Goal: Information Seeking & Learning: Learn about a topic

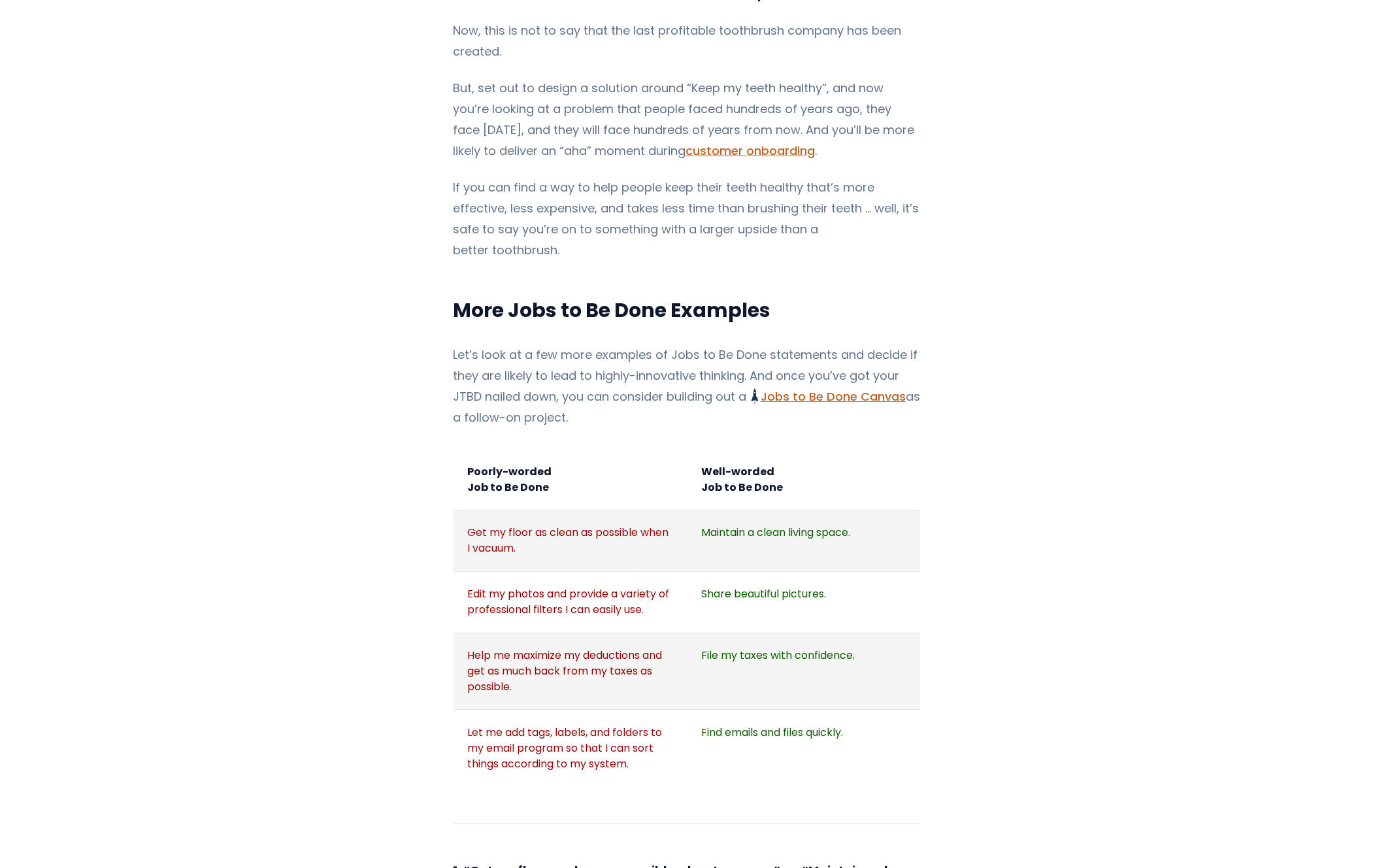
scroll to position [1243, 0]
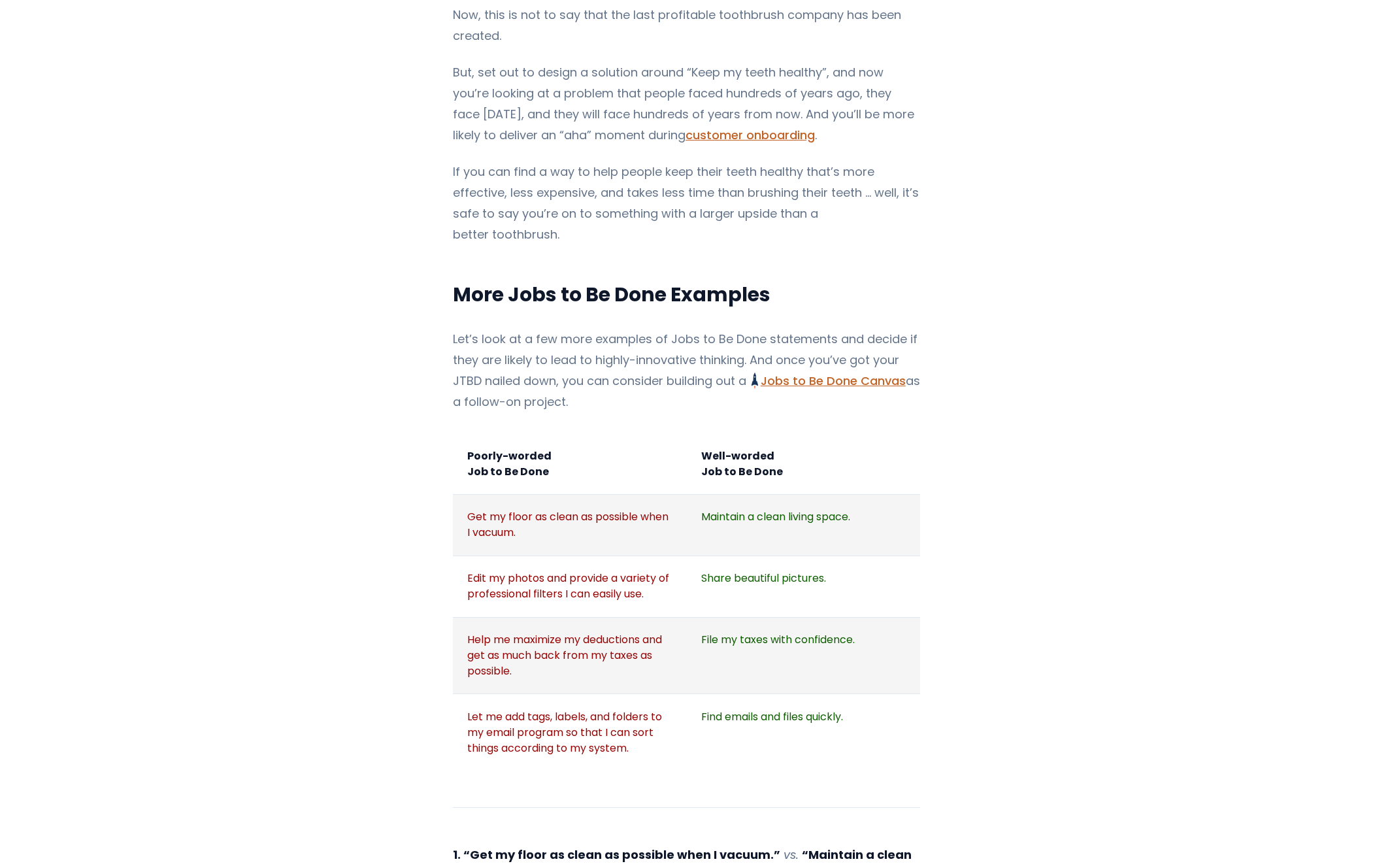
drag, startPoint x: 545, startPoint y: 479, endPoint x: 671, endPoint y: 488, distance: 126.3
click at [677, 495] on td "Get my floor as clean as possible when I vacuum." at bounding box center [570, 525] width 234 height 62
drag, startPoint x: 713, startPoint y: 475, endPoint x: 861, endPoint y: 477, distance: 148.0
click at [861, 495] on td "Maintain a clean living space." at bounding box center [804, 525] width 234 height 62
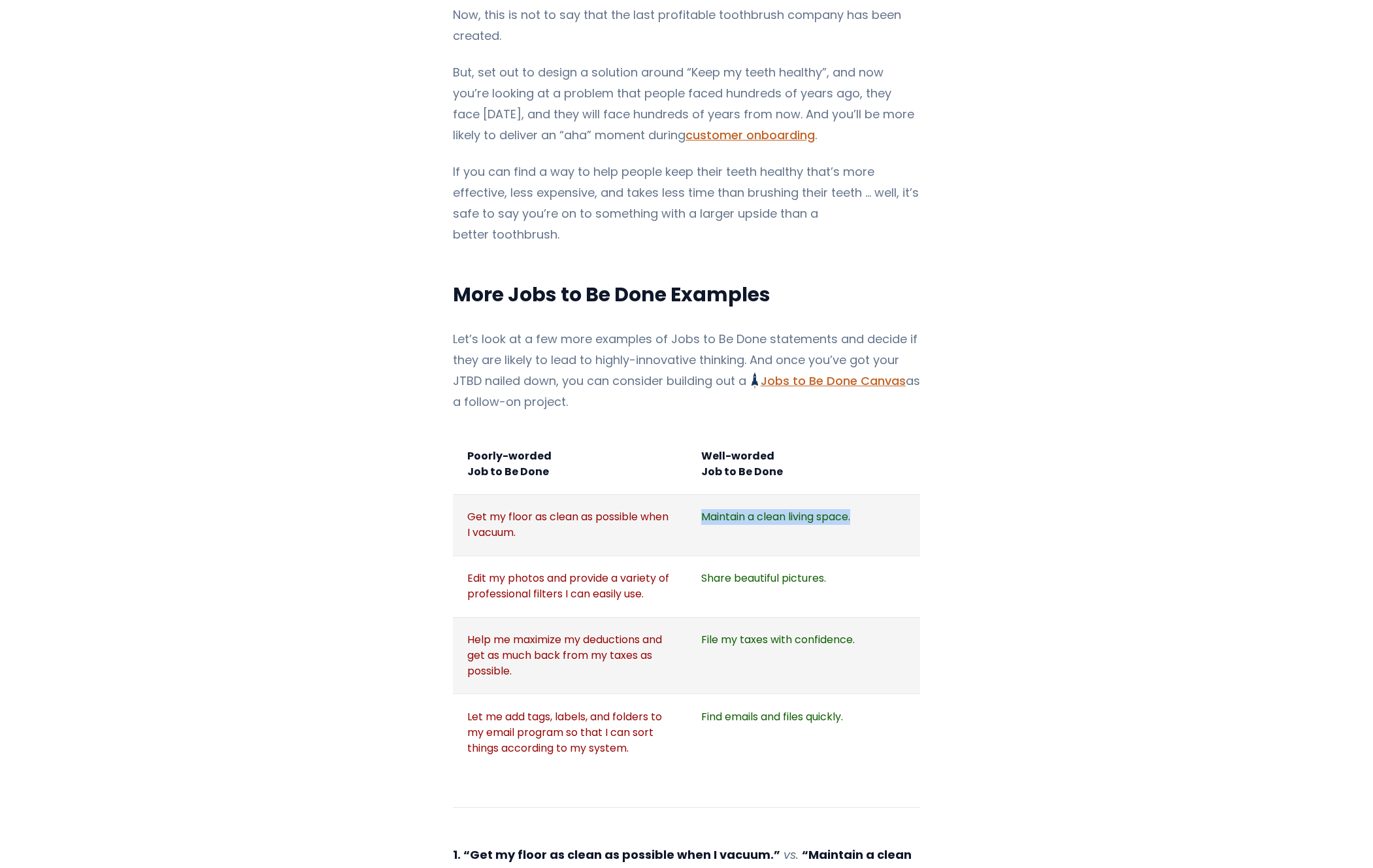
drag, startPoint x: 855, startPoint y: 475, endPoint x: 699, endPoint y: 477, distance: 156.0
click at [699, 495] on td "Maintain a clean living space." at bounding box center [804, 525] width 234 height 62
click at [820, 555] on td "Share beautiful pictures." at bounding box center [804, 586] width 234 height 62
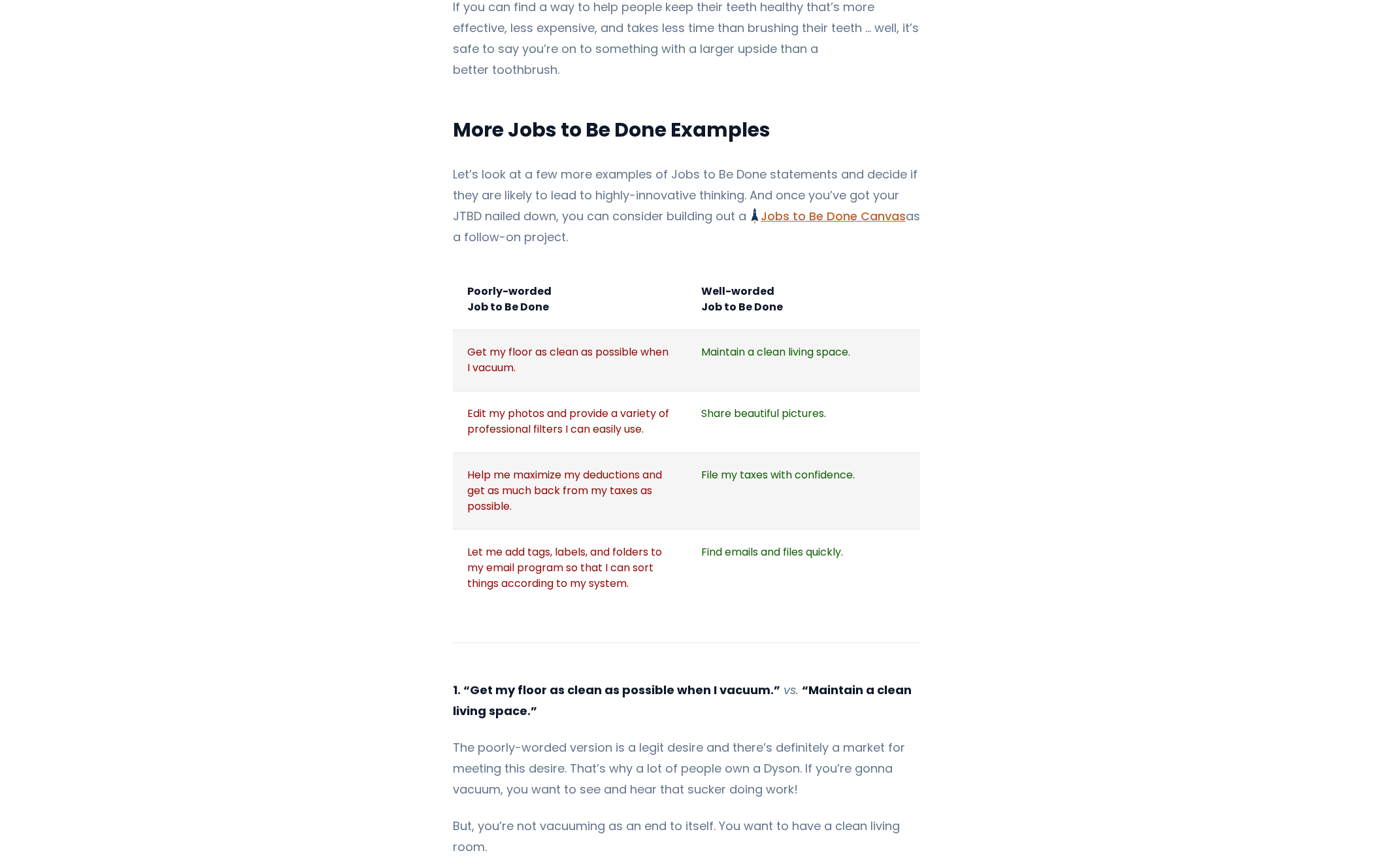
scroll to position [1411, 0]
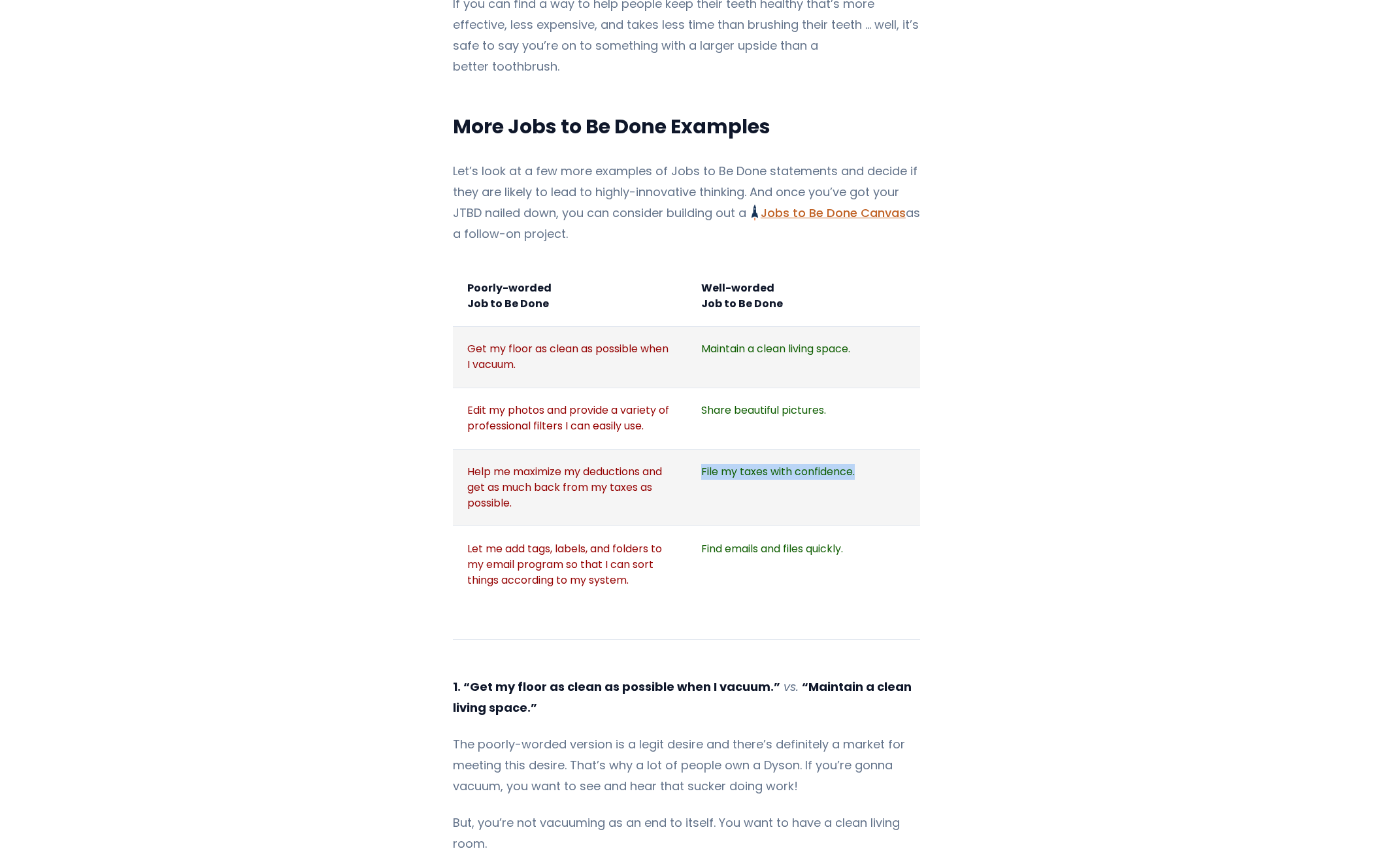
drag, startPoint x: 851, startPoint y: 435, endPoint x: 696, endPoint y: 429, distance: 155.1
click at [696, 449] on td "File my taxes with confidence." at bounding box center [804, 488] width 234 height 77
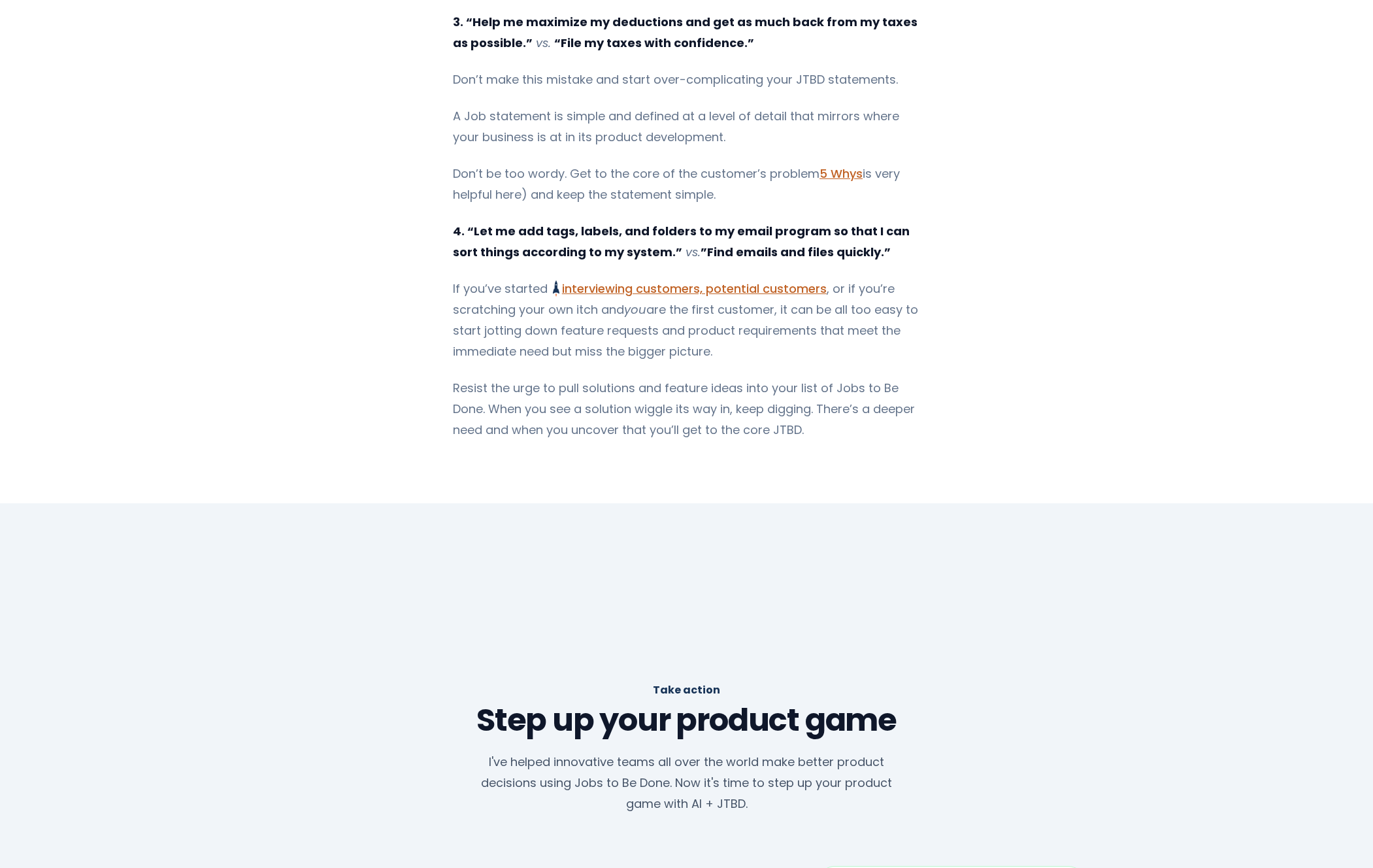
scroll to position [3166, 0]
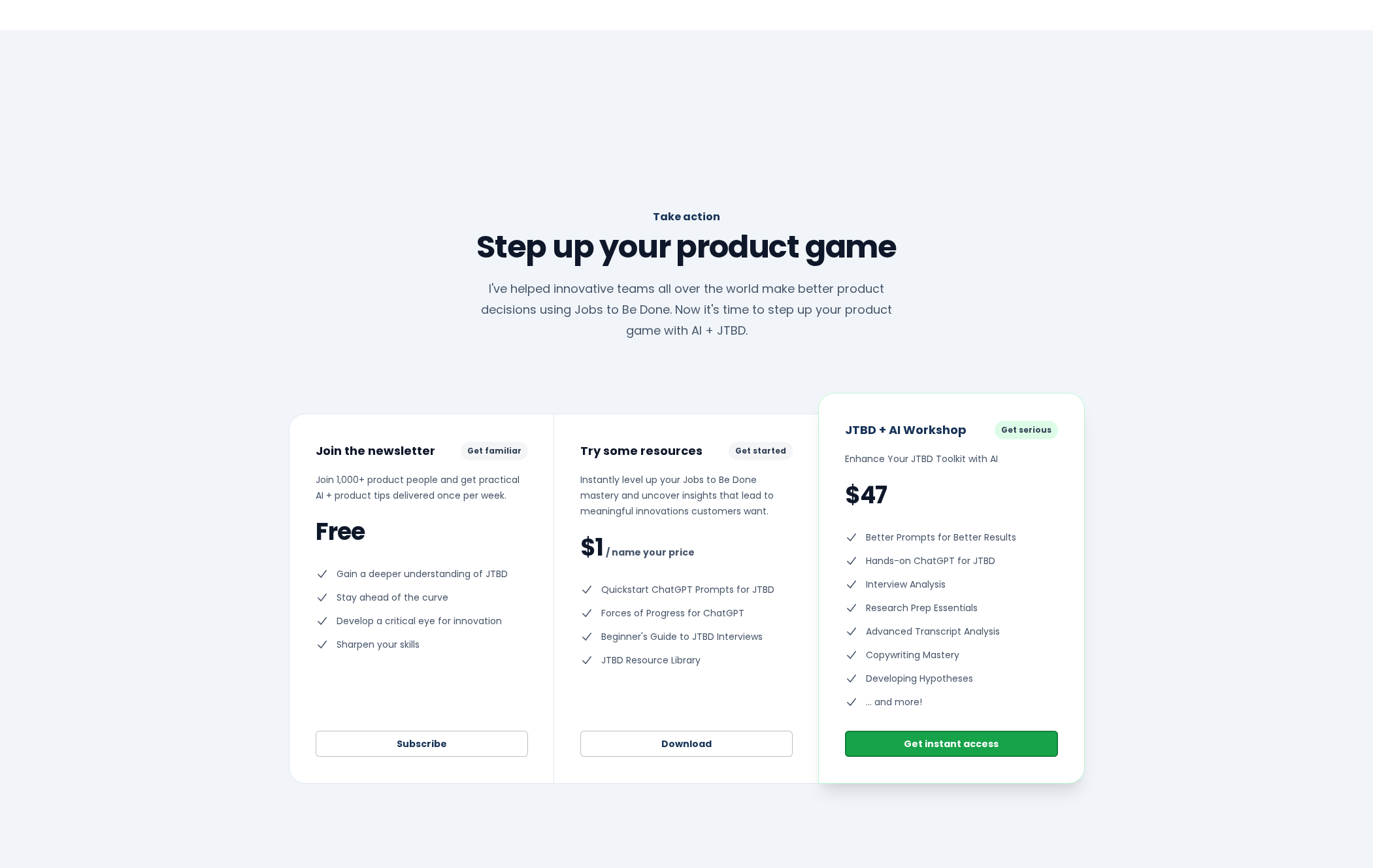
click at [437, 316] on div "Take action Step up your product game I've helped innovative teams all over the…" at bounding box center [687, 495] width 836 height 575
